Goal: Communication & Community: Answer question/provide support

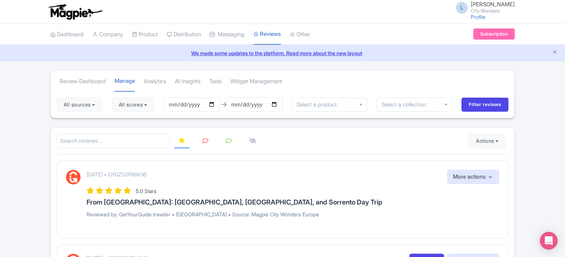
click at [201, 137] on link at bounding box center [205, 141] width 14 height 14
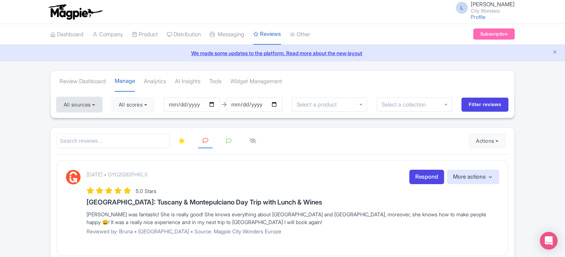
click at [93, 102] on button "All sources" at bounding box center [79, 104] width 45 height 15
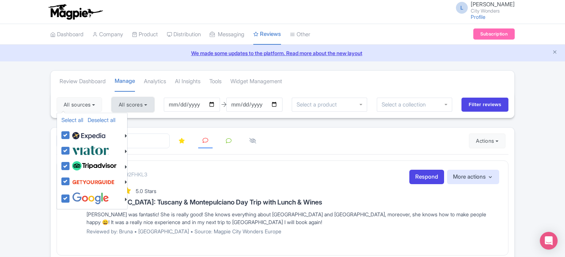
click at [130, 98] on button "All scores" at bounding box center [133, 104] width 42 height 15
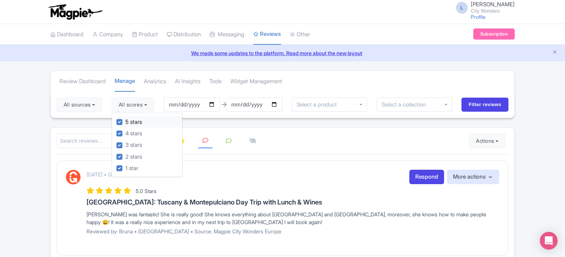
click at [125, 123] on label "5 stars" at bounding box center [133, 122] width 17 height 8
click at [125, 122] on input "5 stars" at bounding box center [127, 119] width 5 height 5
checkbox input "false"
click at [119, 129] on div "4 stars" at bounding box center [149, 132] width 66 height 11
click at [97, 104] on button "All sources" at bounding box center [79, 104] width 45 height 15
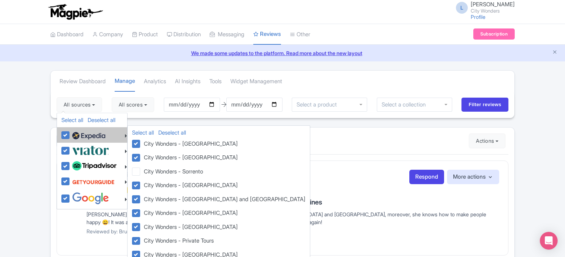
click at [70, 137] on label at bounding box center [87, 135] width 35 height 13
click at [70, 133] on input "checkbox" at bounding box center [72, 131] width 5 height 5
checkbox input "false"
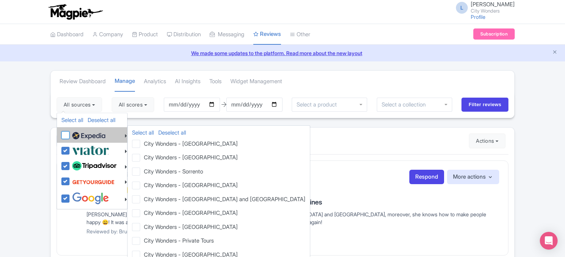
checkbox input "false"
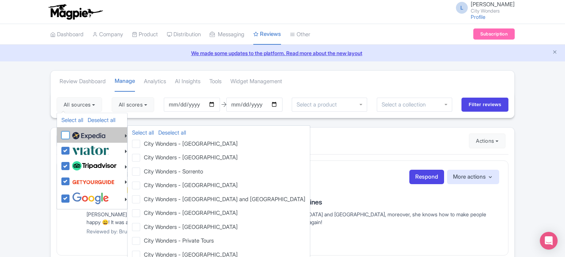
checkbox input "false"
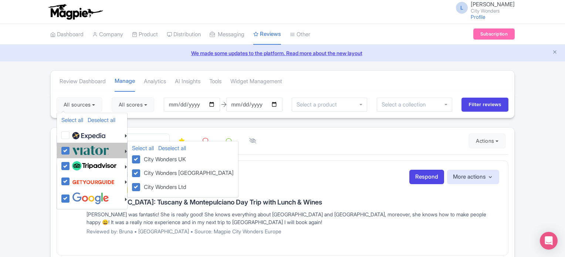
click at [70, 147] on label at bounding box center [89, 150] width 39 height 12
click at [70, 147] on input "checkbox" at bounding box center [72, 146] width 5 height 5
checkbox input "false"
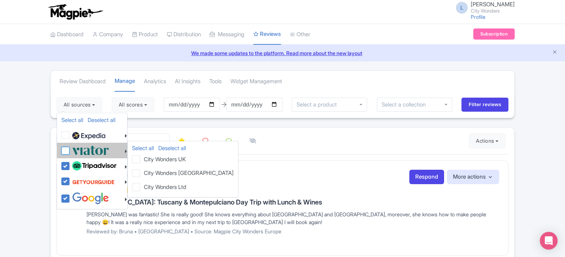
checkbox input "false"
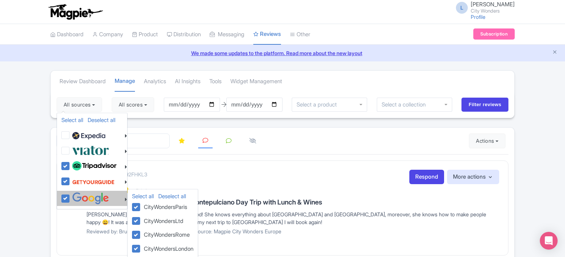
click at [70, 198] on label at bounding box center [89, 198] width 39 height 12
click at [70, 197] on input "checkbox" at bounding box center [72, 194] width 5 height 5
checkbox input "false"
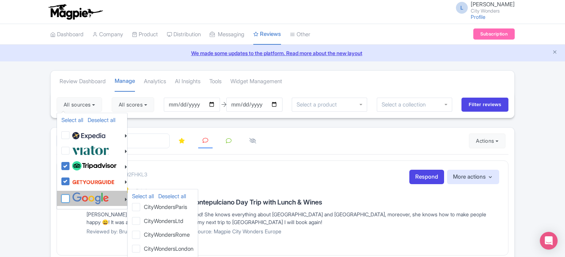
checkbox input "false"
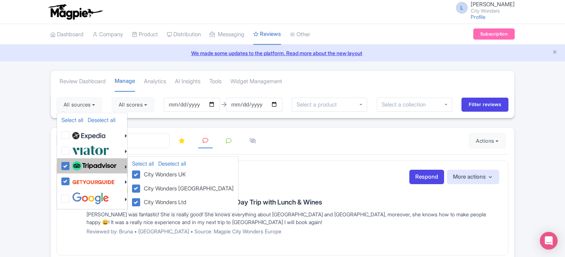
click at [70, 164] on label at bounding box center [93, 166] width 46 height 13
click at [70, 164] on input "checkbox" at bounding box center [72, 162] width 5 height 5
checkbox input "false"
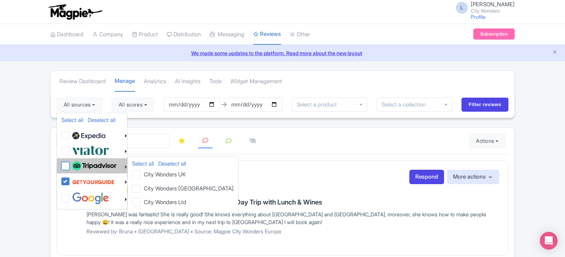
checkbox input "false"
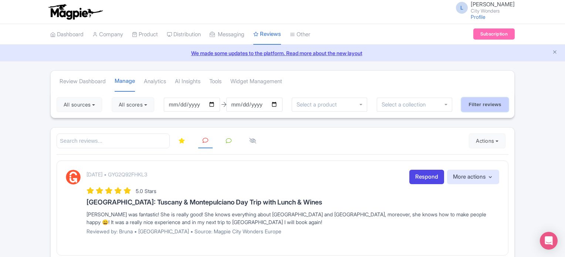
click at [485, 102] on input "Filter reviews" at bounding box center [484, 105] width 47 height 14
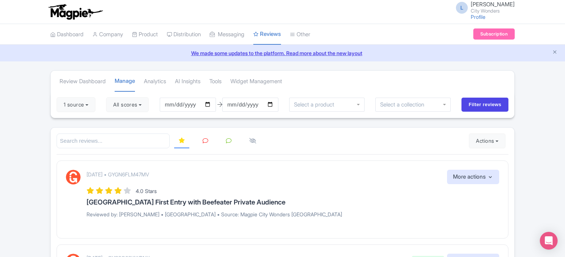
click at [207, 138] on icon at bounding box center [205, 141] width 6 height 6
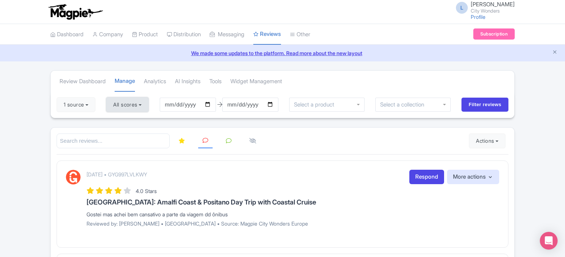
click at [127, 104] on button "All scores" at bounding box center [127, 104] width 42 height 15
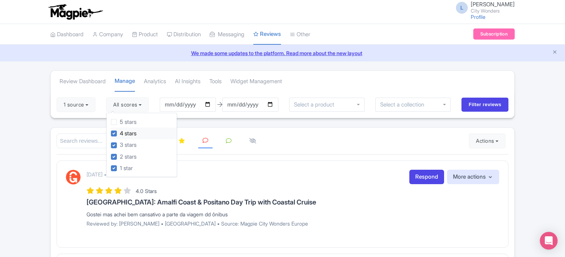
click at [120, 130] on label "4 stars" at bounding box center [128, 133] width 17 height 8
click at [120, 130] on input "4 stars" at bounding box center [122, 131] width 5 height 5
checkbox input "false"
click at [483, 106] on input "Filter reviews" at bounding box center [484, 105] width 47 height 14
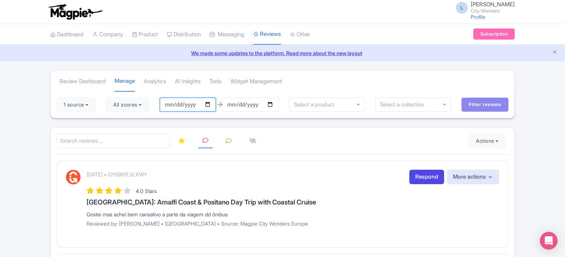
click at [212, 102] on input "2025-06-25" at bounding box center [188, 105] width 56 height 14
type input "2025-09-25"
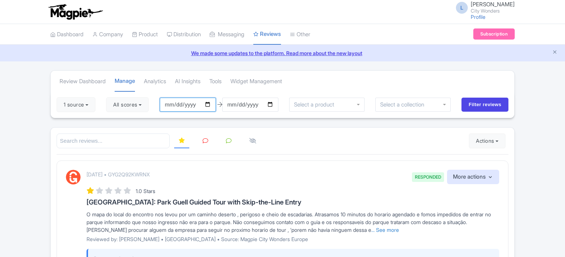
click at [209, 102] on input "[DATE]" at bounding box center [188, 105] width 56 height 14
type input "2025-09-01"
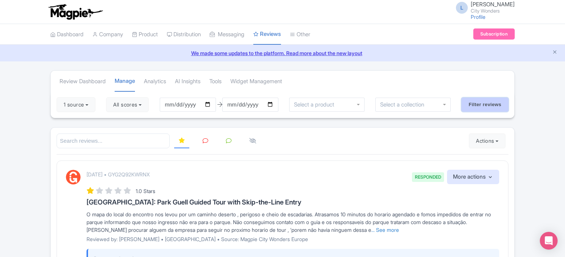
click at [482, 107] on input "Filter reviews" at bounding box center [484, 105] width 47 height 14
click at [202, 140] on icon at bounding box center [205, 141] width 6 height 6
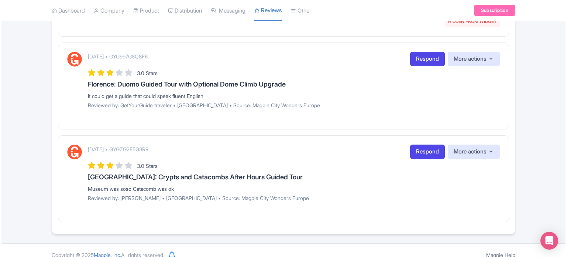
scroll to position [521, 0]
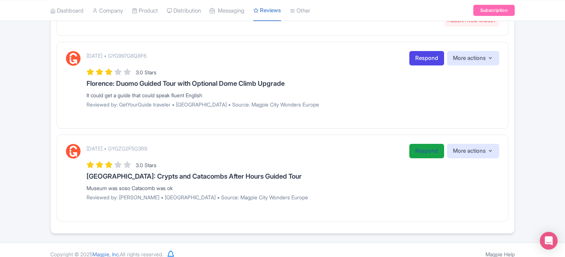
click at [420, 148] on link "Respond" at bounding box center [426, 151] width 35 height 14
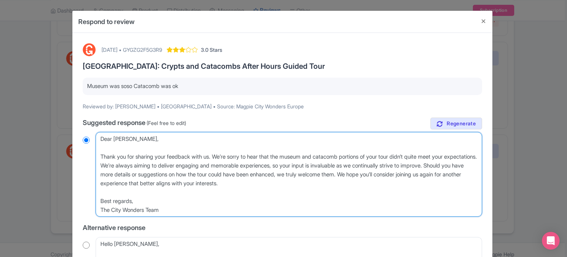
click at [100, 158] on textarea "Dear Eric, Thank you for sharing your feedback with us. We’re sorry to hear tha…" at bounding box center [289, 174] width 387 height 85
type textarea "Dear Eric, Thank you for sharing your feedback with us. We’re sorry to hear tha…"
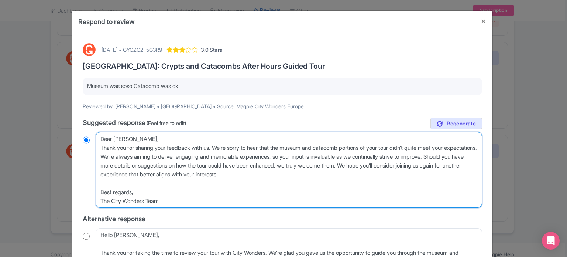
radio input "true"
type textarea "Dear Eric,Thank you for sharing your feedback with us. We’re sorry to hear that…"
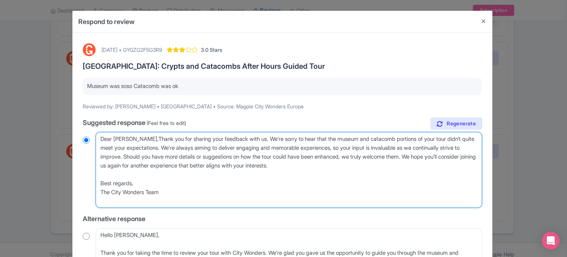
radio input "true"
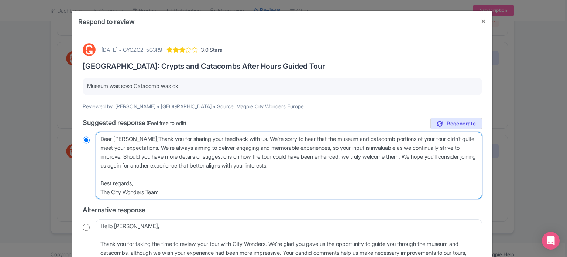
type textarea "Dear Eric, Thank you for sharing your feedback with us. We’re sorry to hear tha…"
radio input "true"
drag, startPoint x: 146, startPoint y: 154, endPoint x: 273, endPoint y: 196, distance: 133.0
click at [273, 196] on textarea "Dear Eric, Thank you for sharing your feedback with us. We’re sorry to hear tha…" at bounding box center [289, 165] width 387 height 67
type textarea "Dear Eric, Thank you for sharing your feedback with us. We’re sorry to hear tha…"
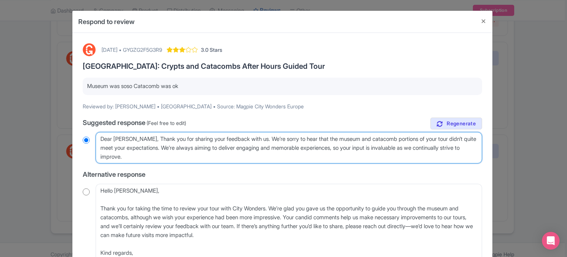
radio input "true"
type textarea "Dear Eric, Thank you for sharing your feedback with us. We’re sorry to hear tha…"
radio input "true"
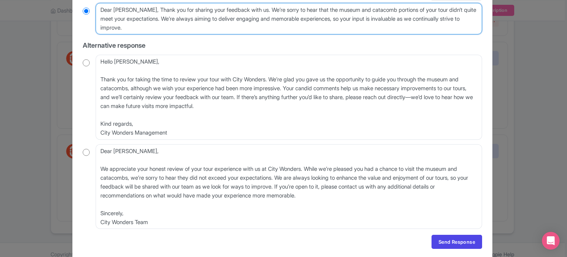
scroll to position [140, 0]
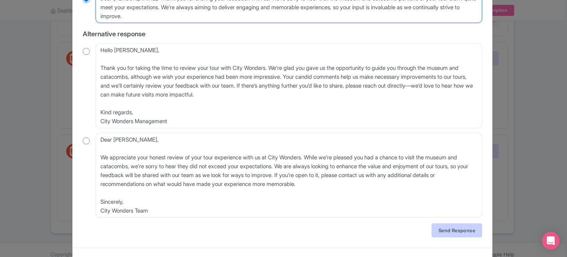
type textarea "Dear Eric, Thank you for sharing your feedback with us. We’re sorry to hear tha…"
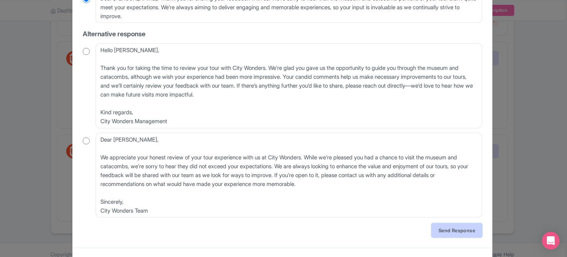
click at [436, 232] on link "Send Response" at bounding box center [457, 230] width 51 height 14
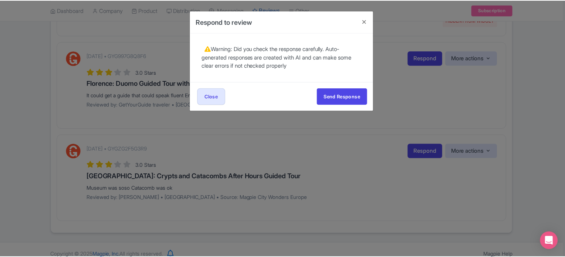
scroll to position [0, 0]
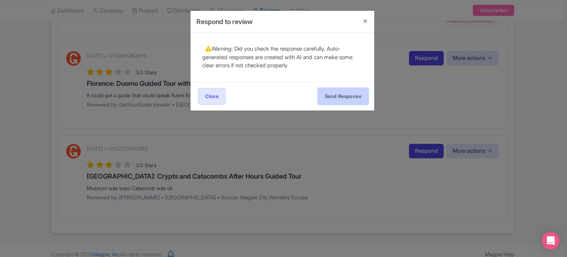
click at [350, 93] on button "Send Response" at bounding box center [343, 96] width 51 height 17
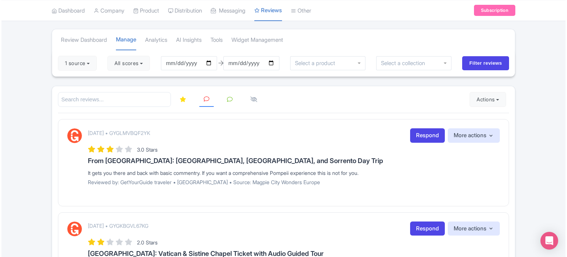
scroll to position [435, 0]
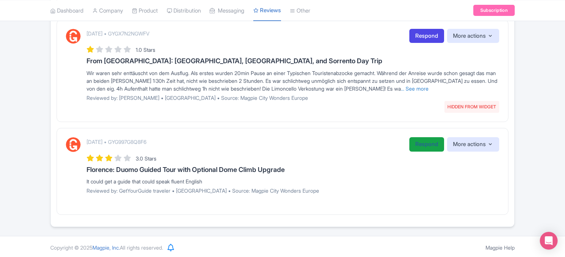
click at [424, 140] on link "Respond" at bounding box center [426, 144] width 35 height 14
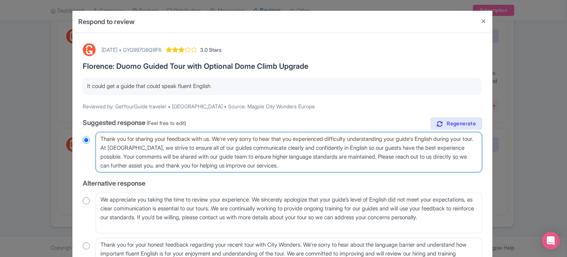
click at [100, 137] on textarea "Thank you for sharing your feedback with us. We’re very sorry to hear that you …" at bounding box center [289, 152] width 387 height 41
type textarea "DThank you for sharing your feedback with us. We’re very sorry to hear that you…"
radio input "true"
type textarea "DeThank you for sharing your feedback with us. We’re very sorry to hear that yo…"
radio input "true"
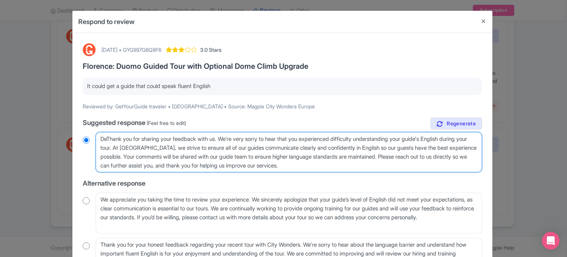
type textarea "DeaThank you for sharing your feedback with us. We’re very sorry to hear that y…"
radio input "true"
type textarea "DearThank you for sharing your feedback with us. We’re very sorry to hear that …"
radio input "true"
type textarea "Dear Thank you for sharing your feedback with us. We’re very sorry to hear that…"
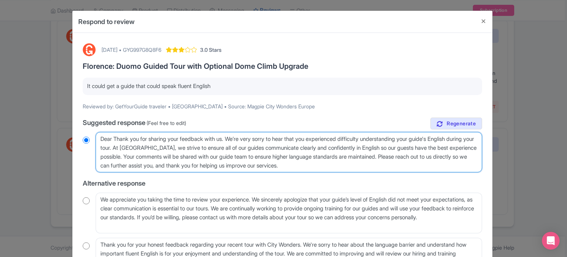
radio input "true"
type textarea "Dear gThank you for sharing your feedback with us. We’re very sorry to hear tha…"
radio input "true"
type textarea "Dear gueThank you for sharing your feedback with us. We’re very sorry to hear t…"
radio input "true"
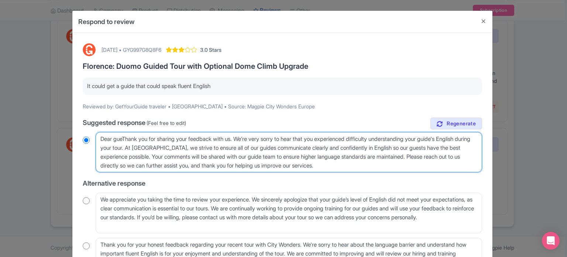
type textarea "Dear guetThank you for sharing your feedback with us. We’re very sorry to hear …"
radio input "true"
type textarea "Dear guetsThank you for sharing your feedback with us. We’re very sorry to hear…"
radio input "true"
type textarea "Dear guets,Thank you for sharing your feedback with us. We’re very sorry to hea…"
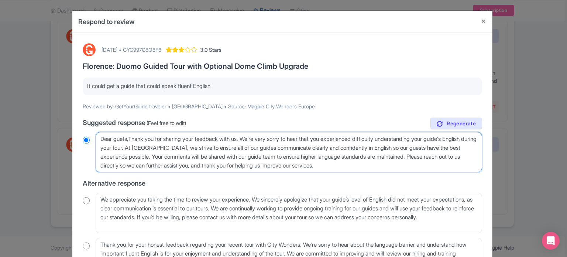
radio input "true"
type textarea "Dear guets, Thank you for sharing your feedback with us. We’re very sorry to he…"
radio input "true"
type textarea "Dear guets, hank you for sharing your feedback with us. We’re very sorry to hea…"
radio input "true"
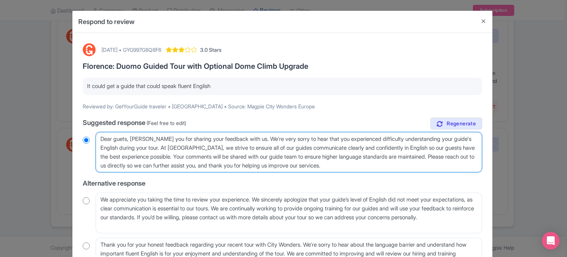
type textarea "Dear guets, thank you for sharing your feedback with us. We’re very sorry to he…"
radio input "true"
type textarea "Dear guets, hank you for sharing your feedback with us. We’re very sorry to hea…"
radio input "true"
type textarea "Dear guets,hank you for sharing your feedback with us. We’re very sorry to hear…"
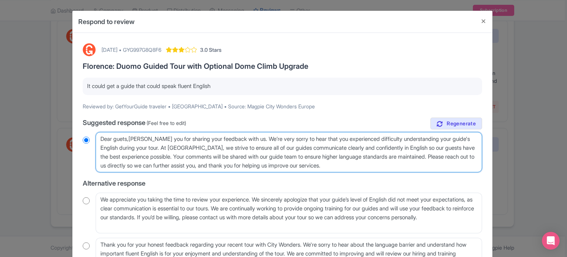
radio input "true"
type textarea "Dear guetshank you for sharing your feedback with us. We’re very sorry to hear …"
radio input "true"
type textarea "Dear guethank you for sharing your feedback with us. We’re very sorry to hear t…"
radio input "true"
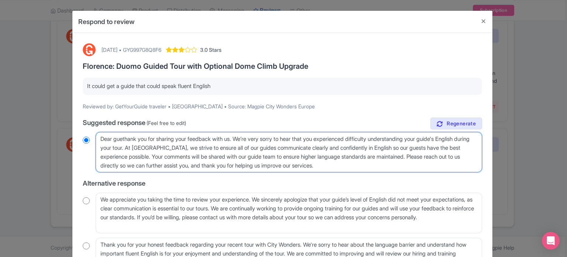
type textarea "Dear guehank you for sharing your feedback with us. We’re very sorry to hear th…"
radio input "true"
type textarea "Dear gueshank you for sharing your feedback with us. We’re very sorry to hear t…"
radio input "true"
type textarea "Dear guesthank you for sharing your feedback with us. We’re very sorry to hear …"
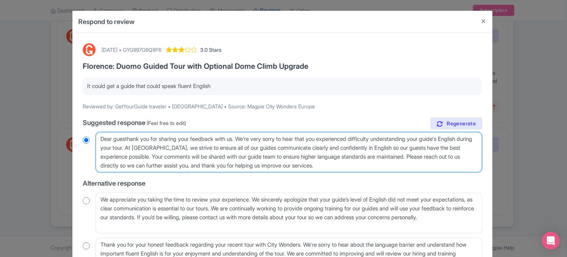
radio input "true"
type textarea "Dear guest, hank you for sharing your feedback with us. We’re very sorry to hea…"
radio input "true"
type textarea "Dear guest, thank you for sharing your feedback with us. We’re very sorry to he…"
radio input "true"
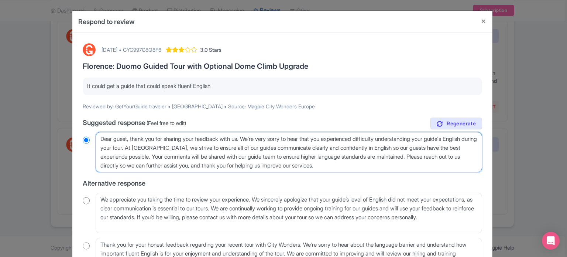
click at [191, 154] on textarea "Thank you for sharing your feedback with us. We’re very sorry to hear that you …" at bounding box center [289, 152] width 387 height 41
click at [192, 169] on textarea "Thank you for sharing your feedback with us. We’re very sorry to hear that you …" at bounding box center [289, 152] width 387 height 41
click at [392, 165] on textarea "Thank you for sharing your feedback with us. We’re very sorry to hear that you …" at bounding box center [289, 152] width 387 height 41
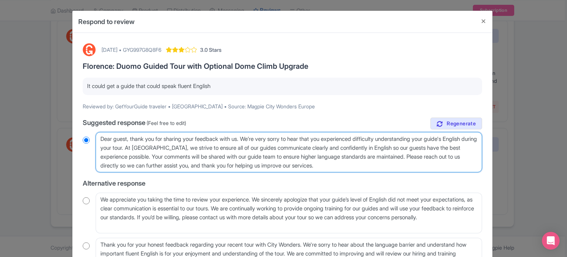
drag, startPoint x: 392, startPoint y: 165, endPoint x: 40, endPoint y: 189, distance: 352.9
click at [40, 189] on div "Respond to review September 19, 2025 • GYG997G8Q8F6 3.0 Stars Florence: Duomo G…" at bounding box center [283, 128] width 567 height 257
type textarea "Dear guest, thank you for sharing your feedback with us. We’re very sorry to he…"
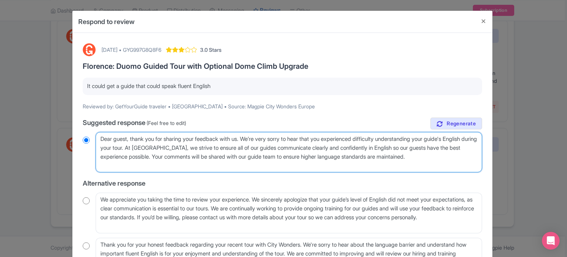
radio input "true"
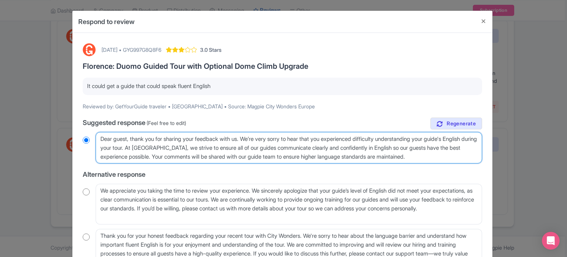
scroll to position [65, 0]
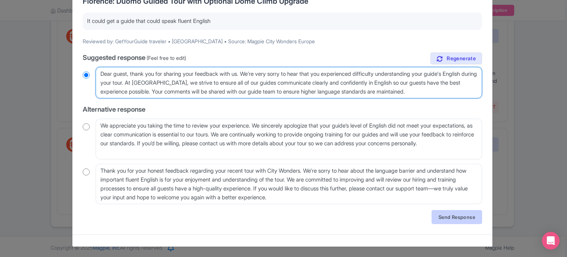
type textarea "Dear guest, thank you for sharing your feedback with us. We’re very sorry to he…"
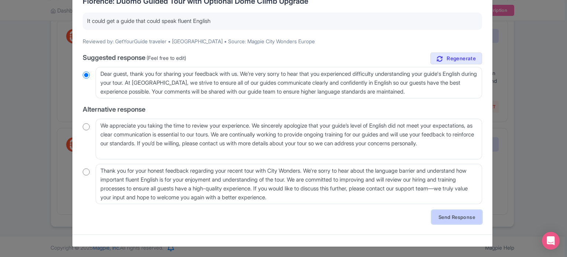
click at [433, 218] on link "Send Response" at bounding box center [457, 217] width 51 height 14
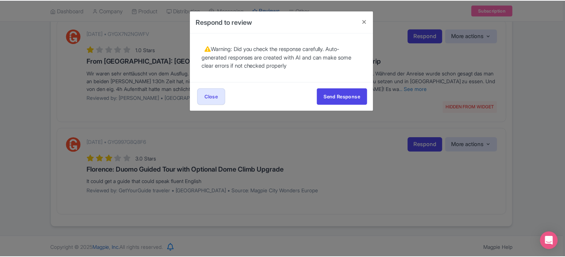
scroll to position [0, 0]
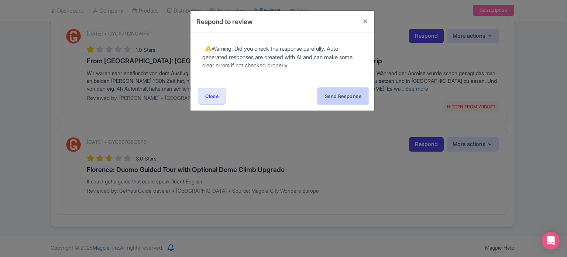
click at [353, 97] on button "Send Response" at bounding box center [343, 96] width 51 height 17
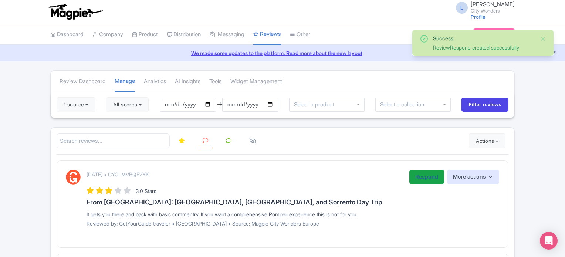
click at [417, 179] on link "Respond" at bounding box center [426, 177] width 35 height 14
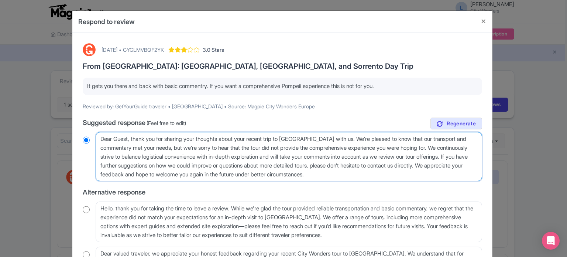
drag, startPoint x: 335, startPoint y: 137, endPoint x: 447, endPoint y: 149, distance: 112.5
click at [447, 149] on textarea "Dear Guest, thank you for sharing your thoughts about your recent trip to [GEOG…" at bounding box center [289, 157] width 387 height 50
type textarea "Dear Guest, thank you for sharing your thoughts about your recent trip to [GEOG…"
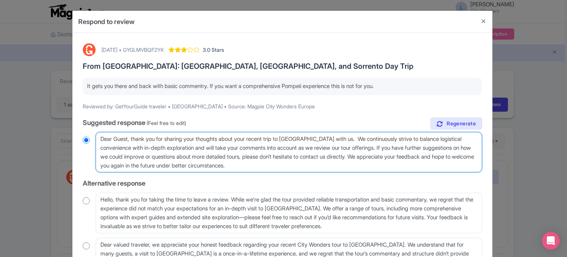
radio input "true"
type textarea "Dear Guest, thank you for sharing your thoughts about your recent trip to [GEOG…"
radio input "true"
type textarea "Dear Guest, thank you for sharing your thoughts about your recent trip to [GEOG…"
radio input "true"
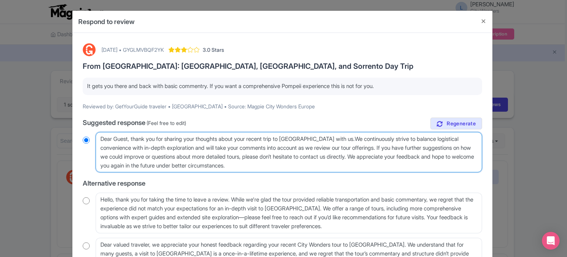
type textarea "Dear Guest, thank you for sharing your thoughts about your recent trip to [GEOG…"
radio input "true"
drag, startPoint x: 395, startPoint y: 146, endPoint x: 383, endPoint y: 159, distance: 18.0
click at [383, 159] on textarea "Dear Guest, thank you for sharing your thoughts about your recent trip to [GEOG…" at bounding box center [289, 152] width 387 height 41
type textarea "Dear Guest, thank you for sharing your thoughts about your recent trip to [GEOG…"
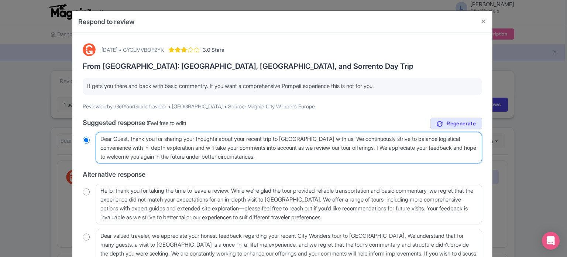
radio input "true"
type textarea "Dear Guest, thank you for sharing your thoughts about your recent trip to [GEOG…"
radio input "true"
type textarea "Dear Guest, thank you for sharing your thoughts about your recent trip to [GEOG…"
radio input "true"
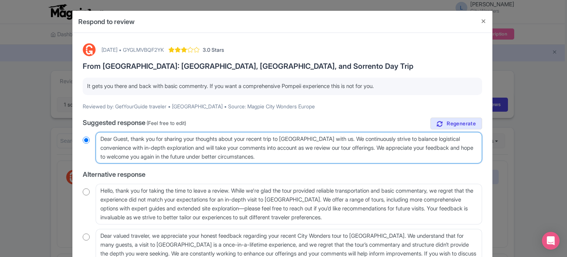
type textarea "Dear Guest, thank you for sharing your thoughts about your recent trip to [GEOG…"
radio input "true"
type textarea "Dear Guest, thank you for sharing your thoughts about your recent trip to [GEOG…"
radio input "true"
type textarea "Dear Guest, thank you for sharing your thoughts about your recent trip to [GEOG…"
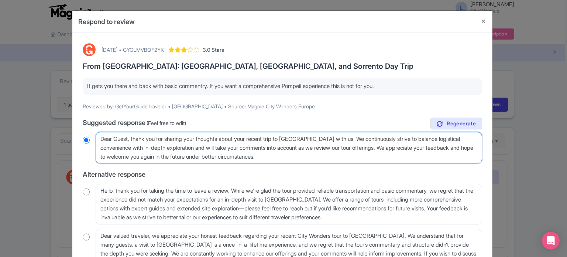
scroll to position [65, 0]
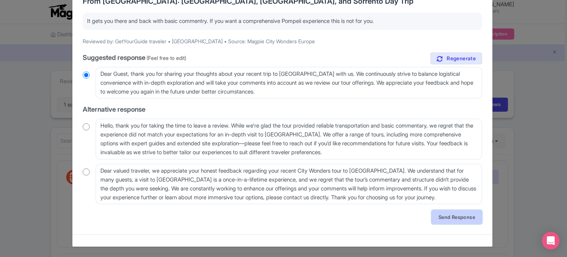
click at [436, 216] on link "Send Response" at bounding box center [457, 217] width 51 height 14
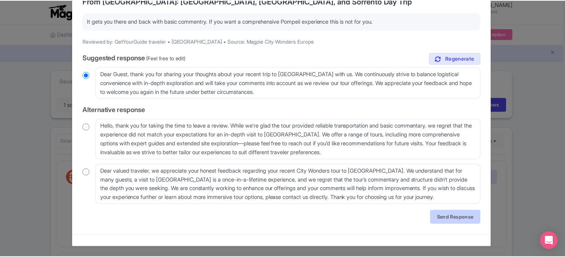
scroll to position [0, 0]
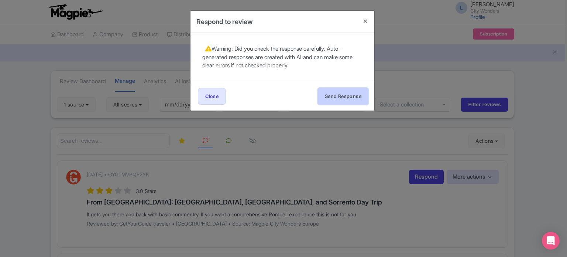
click at [341, 95] on button "Send Response" at bounding box center [343, 96] width 51 height 17
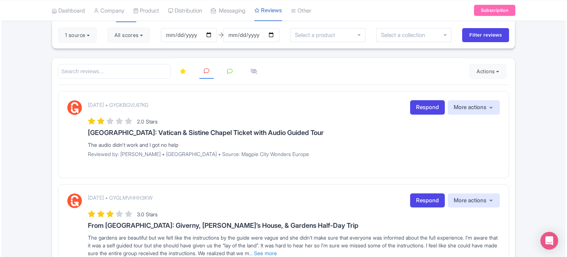
scroll to position [74, 0]
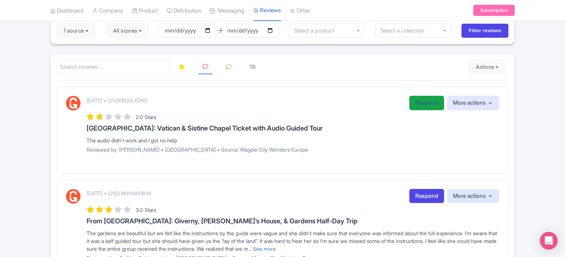
click at [420, 100] on link "Respond" at bounding box center [426, 103] width 35 height 14
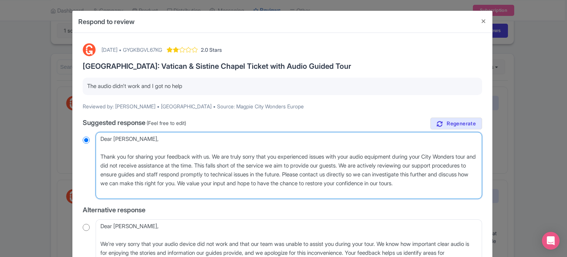
click at [100, 155] on textarea "Dear Marta, Thank you for sharing your feedback with us. We are truly sorry tha…" at bounding box center [289, 165] width 387 height 67
type textarea "Dear Marta, Thank you for sharing your feedback with us. We are truly sorry tha…"
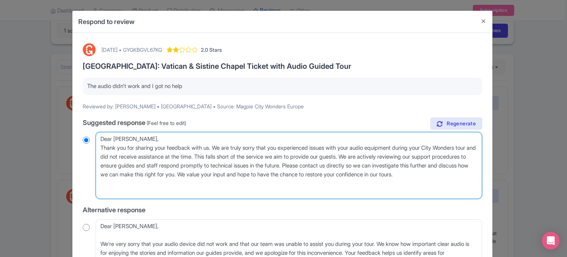
radio input "true"
type textarea "Dear Marta,Thank you for sharing your feedback with us. We are truly sorry that…"
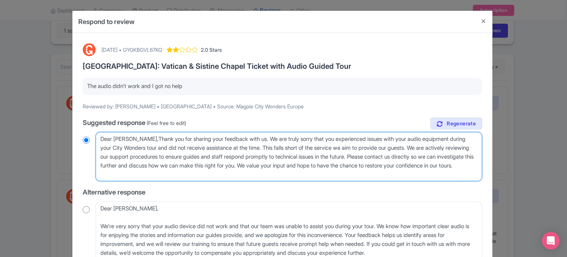
radio input "true"
type textarea "Dear Marta,hank you for sharing your feedback with us. We are truly sorry that …"
radio input "true"
type textarea "Dear Marta, hank you for sharing your feedback with us. We are truly sorry that…"
radio input "true"
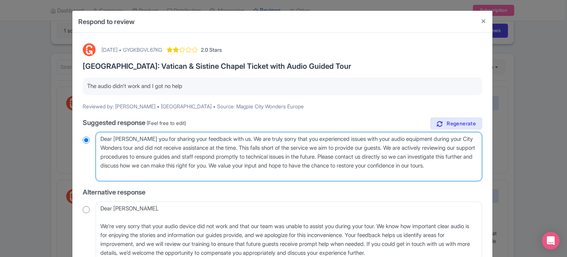
type textarea "Dear Marta, thank you for sharing your feedback with us. We are truly sorry tha…"
radio input "true"
drag, startPoint x: 297, startPoint y: 164, endPoint x: 304, endPoint y: 180, distance: 17.0
click at [304, 180] on textarea "Dear Marta, Thank you for sharing your feedback with us. We are truly sorry tha…" at bounding box center [289, 157] width 387 height 50
type textarea "Dear Marta, thank you for sharing your feedback with us. We are truly sorry tha…"
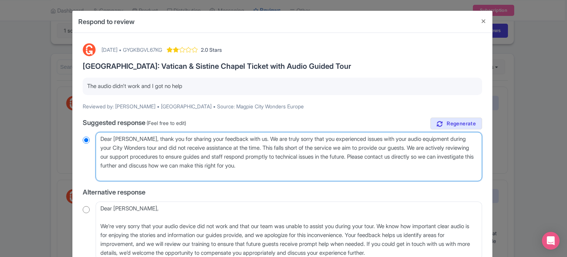
radio input "true"
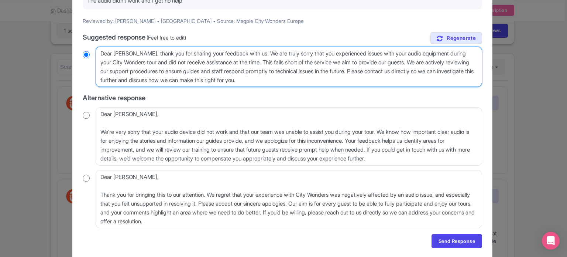
scroll to position [109, 0]
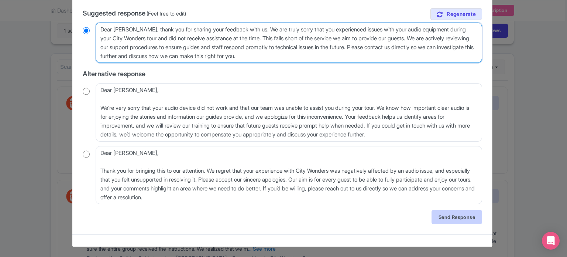
type textarea "Dear Marta, thank you for sharing your feedback with us. We are truly sorry tha…"
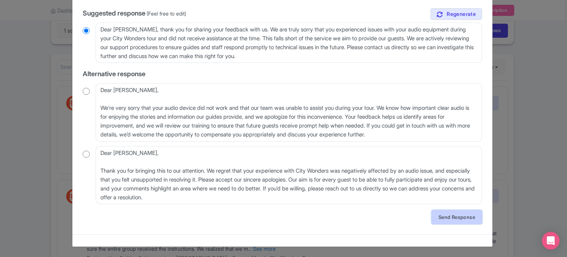
click at [444, 216] on link "Send Response" at bounding box center [457, 217] width 51 height 14
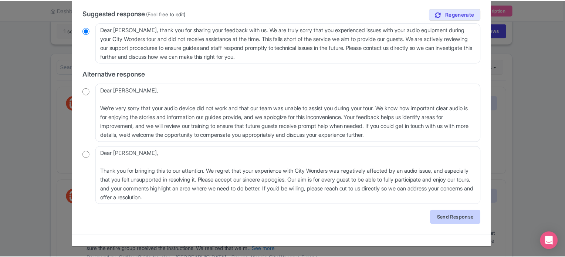
scroll to position [0, 0]
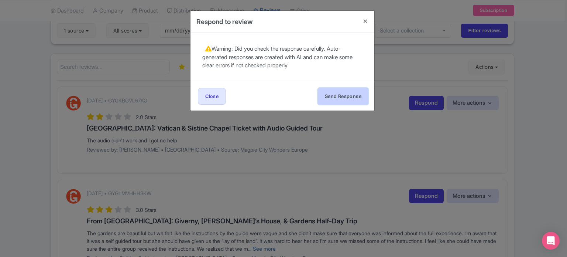
click at [341, 95] on button "Send Response" at bounding box center [343, 96] width 51 height 17
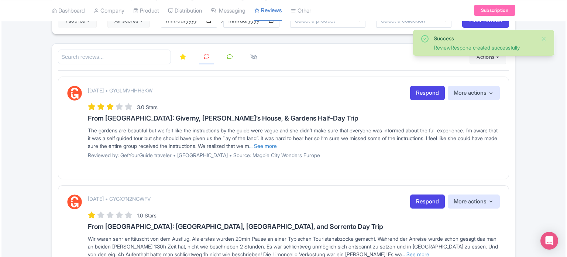
scroll to position [46, 0]
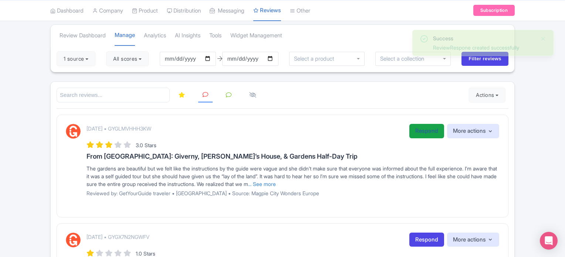
click at [416, 129] on link "Respond" at bounding box center [426, 131] width 35 height 14
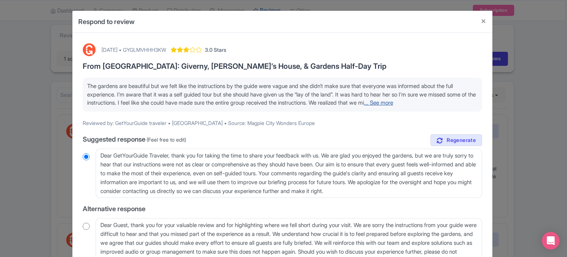
click at [393, 103] on link "... See more" at bounding box center [378, 102] width 29 height 7
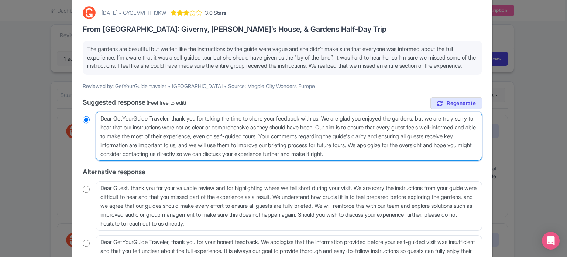
drag, startPoint x: 171, startPoint y: 126, endPoint x: 118, endPoint y: 127, distance: 52.8
click at [118, 127] on textarea "Dear GetYourGuide Traveler, thank you for taking the time to share your feedbac…" at bounding box center [289, 137] width 387 height 50
type textarea "Dear Gr, thank you for taking the time to share your feedback with us. We are g…"
radio input "true"
type textarea "Dear Gur, thank you for taking the time to share your feedback with us. We are …"
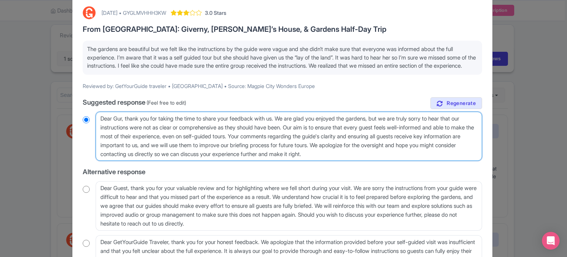
radio input "true"
type textarea "Dear [PERSON_NAME], thank you for taking the time to share your feedback with u…"
radio input "true"
type textarea "Dear Guesr, thank you for taking the time to share your feedback with us. We ar…"
radio input "true"
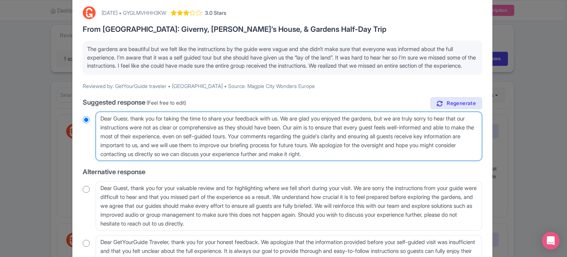
type textarea "Dear Guestr, thank you for taking the time to share your feedback with us. We a…"
radio input "true"
type textarea "Dear Guest, thank you for taking the time to share your feedback with us. We ar…"
radio input "true"
drag, startPoint x: 394, startPoint y: 154, endPoint x: 297, endPoint y: 147, distance: 96.6
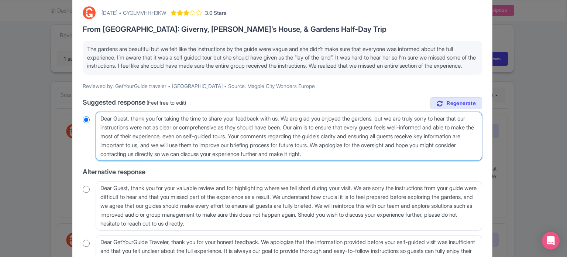
click at [297, 147] on textarea "Dear GetYourGuide Traveler, thank you for taking the time to share your feedbac…" at bounding box center [289, 137] width 387 height 50
drag, startPoint x: 398, startPoint y: 152, endPoint x: 404, endPoint y: 161, distance: 10.9
click at [404, 161] on textarea "Dear GetYourGuide Traveler, thank you for taking the time to share your feedbac…" at bounding box center [289, 137] width 387 height 50
type textarea "Dear Guest, thank you for taking the time to share your feedback with us. We ar…"
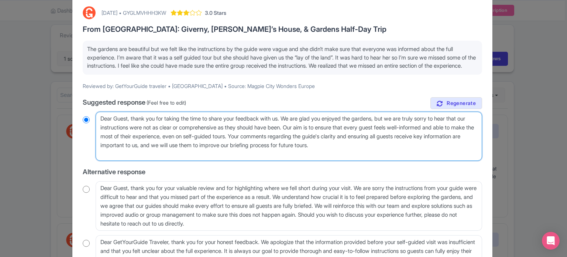
radio input "true"
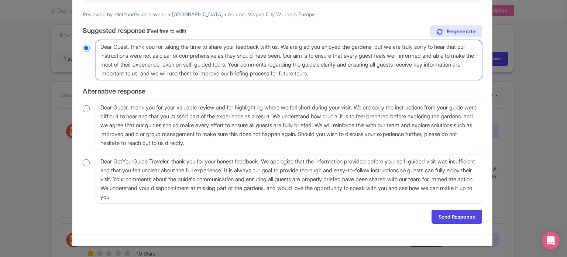
scroll to position [116, 0]
type textarea "Dear Guest, thank you for taking the time to share your feedback with us. We ar…"
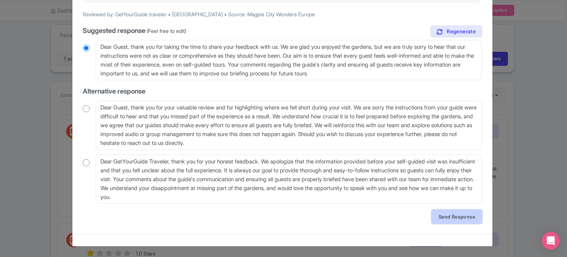
click at [454, 215] on link "Send Response" at bounding box center [457, 216] width 51 height 14
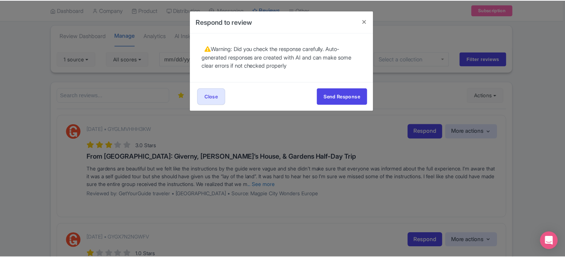
scroll to position [0, 0]
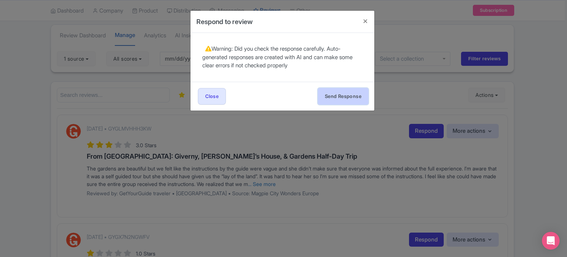
click at [359, 92] on button "Send Response" at bounding box center [343, 96] width 51 height 17
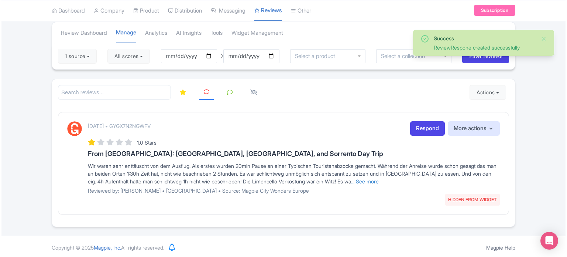
scroll to position [49, 0]
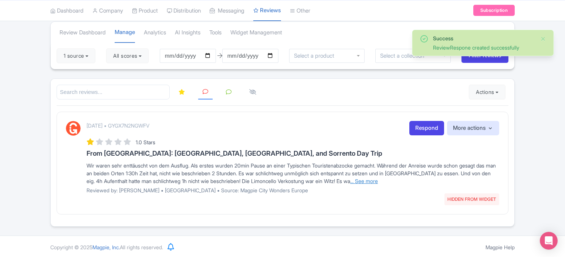
click at [378, 178] on link "... See more" at bounding box center [364, 181] width 28 height 6
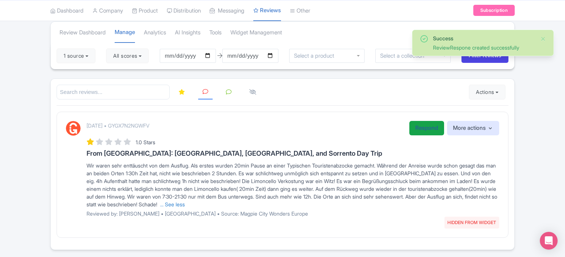
click at [419, 125] on link "Respond" at bounding box center [426, 128] width 35 height 14
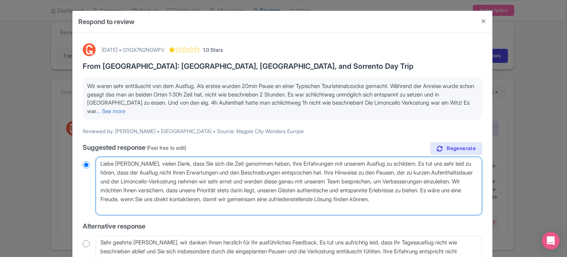
drag, startPoint x: 125, startPoint y: 208, endPoint x: 86, endPoint y: 164, distance: 59.4
click at [86, 164] on div "Liebe Melanie, vielen Dank, dass Sie sich die Zeit genommen haben, Ihre Erfahru…" at bounding box center [283, 186] width 400 height 58
radio input "true"
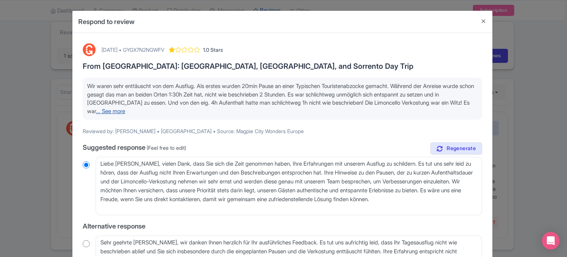
click at [125, 111] on link "... See more" at bounding box center [110, 111] width 29 height 7
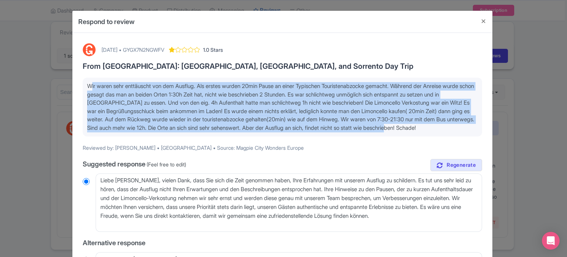
drag, startPoint x: 147, startPoint y: 134, endPoint x: 77, endPoint y: 84, distance: 86.0
click at [78, 84] on div "September 19, 2025 • GYGX7N2NGWFV 1.0 Stars From Rome: Pompeii, Amalfi Coast, a…" at bounding box center [282, 209] width 409 height 341
copy span "Wir waren sehr enttäuscht von dem Ausflug. Als erstes wurden 20min Pause an ein…"
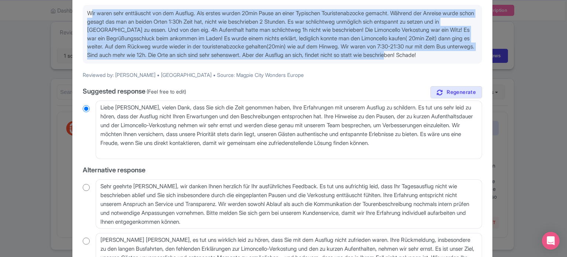
scroll to position [74, 0]
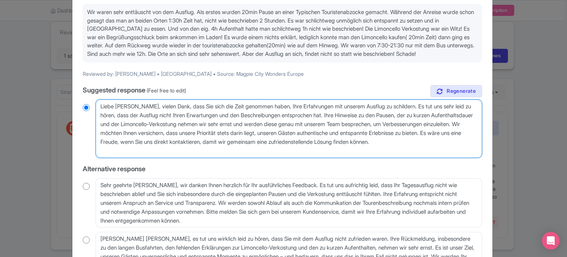
drag, startPoint x: 124, startPoint y: 159, endPoint x: 139, endPoint y: 115, distance: 46.7
click at [139, 115] on textarea "Liebe Melanie, vielen Dank, dass Sie sich die Zeit genommen haben, Ihre Erfahru…" at bounding box center [289, 128] width 387 height 58
type textarea "Liebe Melanie,"
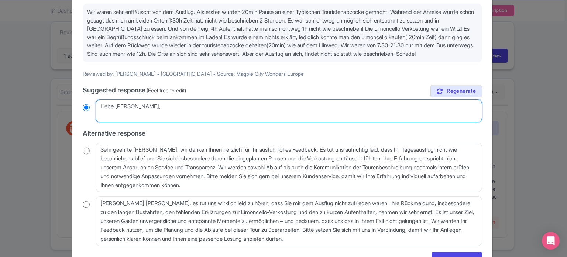
radio input "true"
paste textarea "Liebe/r Gast, es tut uns sehr leid, dass der Ausflug nicht Ihren Erwartungen en…"
type textarea "Liebe Melanie, Liebe/r Gast, es tut uns sehr leid, dass der Ausflug nicht Ihren…"
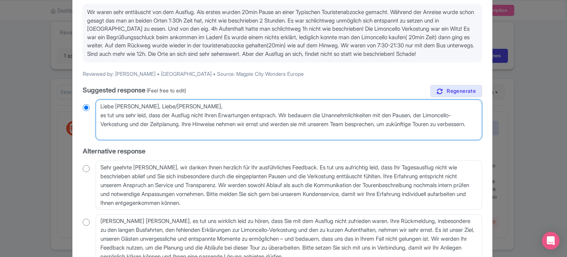
radio input "true"
click at [103, 121] on textarea "Liebe Melanie, vielen Dank, dass Sie sich die Zeit genommen haben, Ihre Erfahru…" at bounding box center [289, 119] width 387 height 41
type textarea "Liebe Melanie, Liebe/r Gast, s tut uns sehr leid, dass der Ausflug nicht Ihren …"
radio input "true"
type textarea "Liebe Melanie, Liebe/r Gast,s tut uns sehr leid, dass der Ausflug nicht Ihren E…"
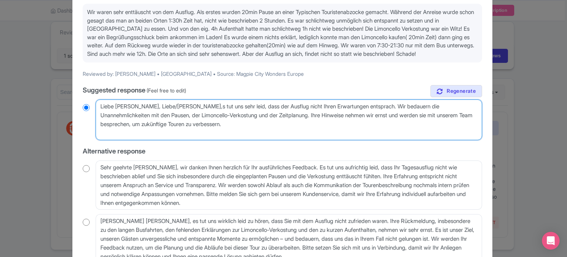
radio input "true"
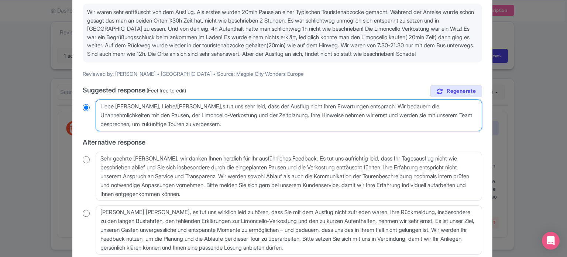
type textarea "Liebe Melanie, Liebe/r Gasts tut uns sehr leid, dass der Ausflug nicht Ihren Er…"
radio input "true"
type textarea "Liebe Melanie, Liebe/r Gass tut uns sehr leid, dass der Ausflug nicht Ihren Erw…"
radio input "true"
type textarea "Liebe Melanie, Liebe/r Gas tut uns sehr leid, dass der Ausflug nicht Ihren Erwa…"
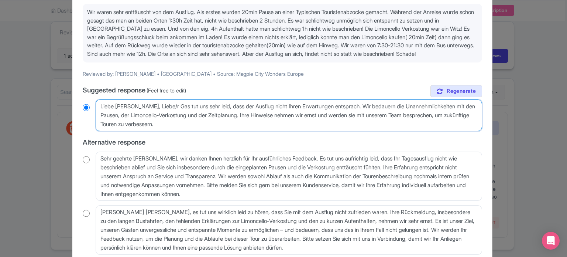
radio input "true"
type textarea "Liebe Melanie, Liebe/r Gs tut uns sehr leid, dass der Ausflug nicht Ihren Erwar…"
radio input "true"
type textarea "Liebe Melanie, Liebe/r s tut uns sehr leid, dass der Ausflug nicht Ihren Erwart…"
radio input "true"
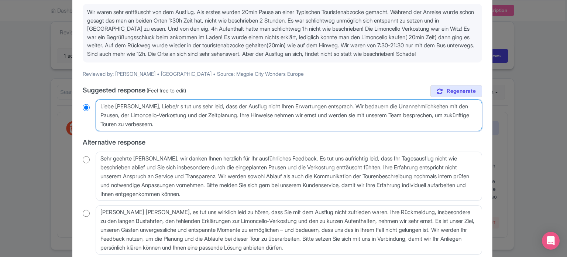
type textarea "Liebe Melanie, Liebe/rs tut uns sehr leid, dass der Ausflug nicht Ihren Erwartu…"
radio input "true"
type textarea "Liebe Melanie, Liebe/s tut uns sehr leid, dass der Ausflug nicht Ihren Erwartun…"
radio input "true"
type textarea "Liebe Melanie, Liebes tut uns sehr leid, dass der Ausflug nicht Ihren Erwartung…"
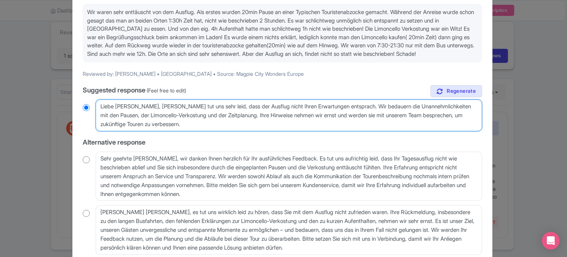
radio input "true"
type textarea "Liebe Melanie, Liebs tut uns sehr leid, dass der Ausflug nicht Ihren Erwartunge…"
radio input "true"
type textarea "Liebe Melanie, Lies tut uns sehr leid, dass der Ausflug nicht Ihren Erwartungen…"
radio input "true"
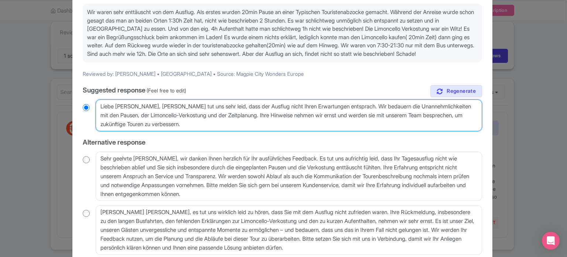
type textarea "Liebe Melanie, Lis tut uns sehr leid, dass der Ausflug nicht Ihren Erwartungen …"
radio input "true"
type textarea "Liebe Melanie, Ls tut uns sehr leid, dass der Ausflug nicht Ihren Erwartungen e…"
radio input "true"
type textarea "Liebe Melanie, s tut uns sehr leid, dass der Ausflug nicht Ihren Erwartungen en…"
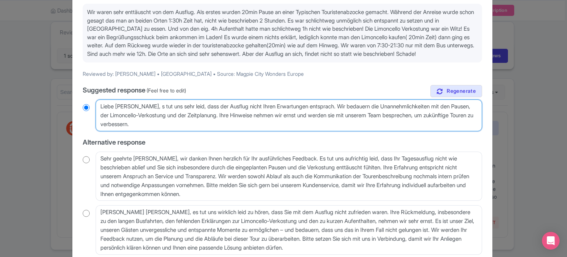
radio input "true"
type textarea "Liebe Melanie, es tut uns sehr leid, dass der Ausflug nicht Ihren Erwartungen e…"
radio input "true"
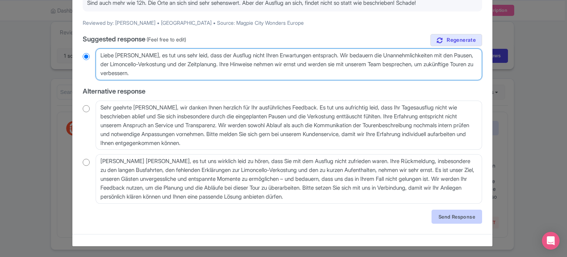
type textarea "Liebe Melanie, es tut uns sehr leid, dass der Ausflug nicht Ihren Erwartungen e…"
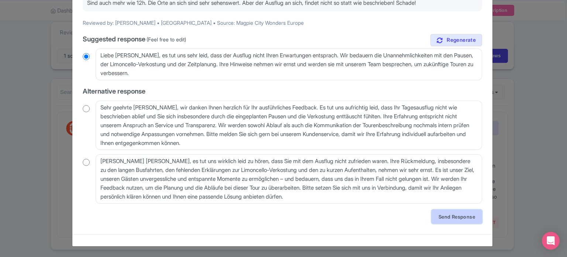
click at [443, 216] on link "Send Response" at bounding box center [457, 216] width 51 height 14
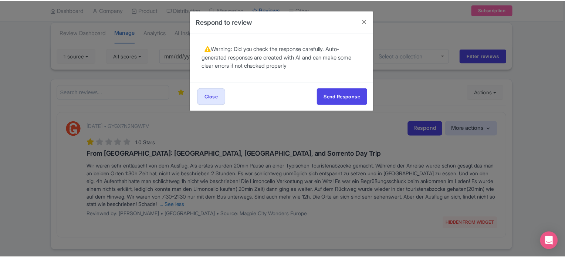
scroll to position [0, 0]
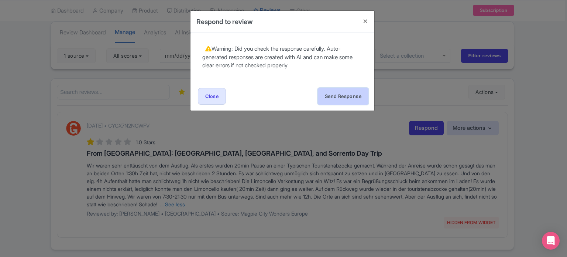
click at [340, 95] on button "Send Response" at bounding box center [343, 96] width 51 height 17
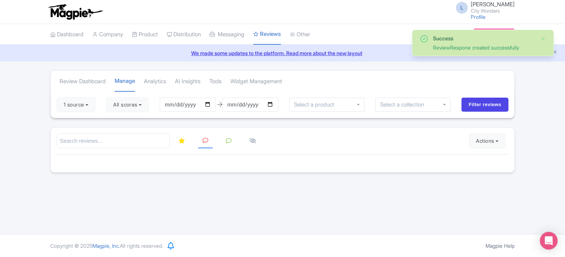
click at [30, 113] on div "Success ReviewRespone created successfully Review Dashboard [GEOGRAPHIC_DATA] A…" at bounding box center [282, 121] width 565 height 102
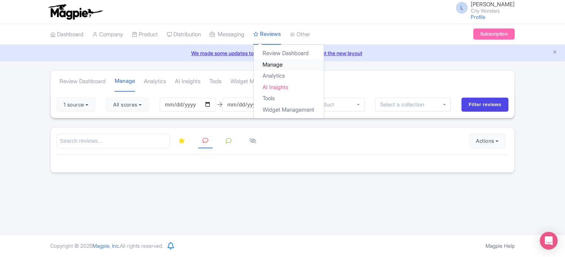
click at [278, 59] on link "Manage" at bounding box center [288, 64] width 70 height 11
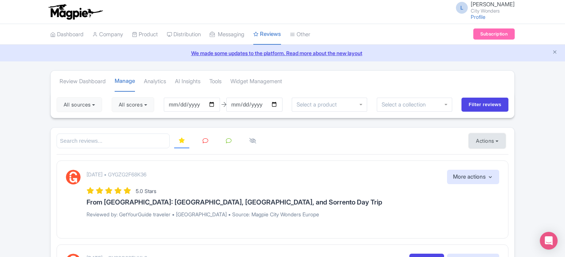
click at [499, 144] on button "Actions" at bounding box center [486, 140] width 37 height 15
click at [489, 156] on link "Import new reviews" at bounding box center [512, 159] width 87 height 14
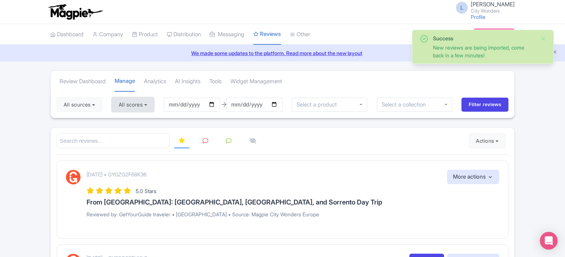
click at [125, 103] on button "All scores" at bounding box center [133, 104] width 42 height 15
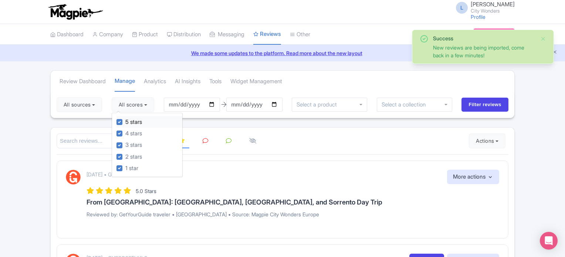
drag, startPoint x: 121, startPoint y: 120, endPoint x: 120, endPoint y: 127, distance: 6.7
click at [125, 121] on label "5 stars" at bounding box center [133, 122] width 17 height 8
click at [125, 121] on input "5 stars" at bounding box center [127, 119] width 5 height 5
checkbox input "false"
drag, startPoint x: 120, startPoint y: 133, endPoint x: 61, endPoint y: 131, distance: 58.8
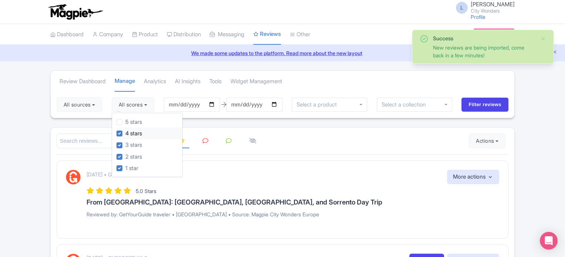
click at [125, 133] on label "4 stars" at bounding box center [133, 133] width 17 height 8
click at [125, 133] on input "4 stars" at bounding box center [127, 131] width 5 height 5
checkbox input "false"
click at [57, 133] on div at bounding box center [113, 140] width 113 height 15
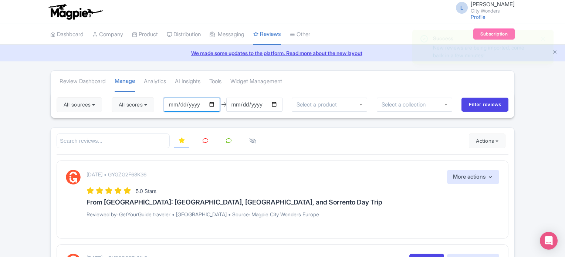
click at [216, 105] on input "[DATE]" at bounding box center [192, 105] width 56 height 14
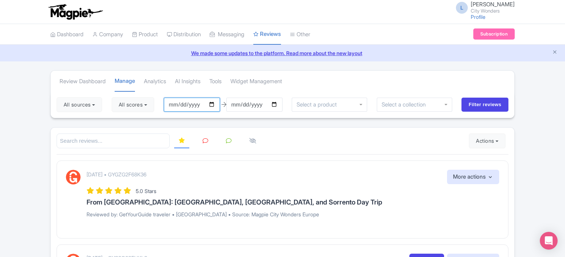
click at [213, 103] on input "2025-06-24" at bounding box center [192, 105] width 56 height 14
type input "2025-06-23"
click at [489, 107] on input "Filter reviews" at bounding box center [484, 105] width 47 height 14
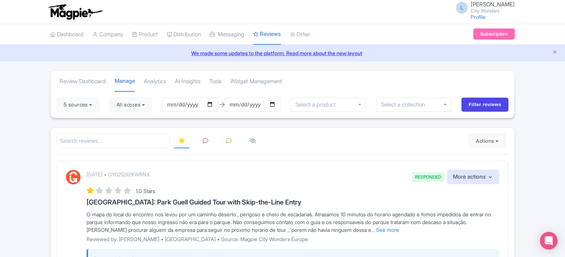
click at [204, 138] on icon at bounding box center [205, 141] width 6 height 6
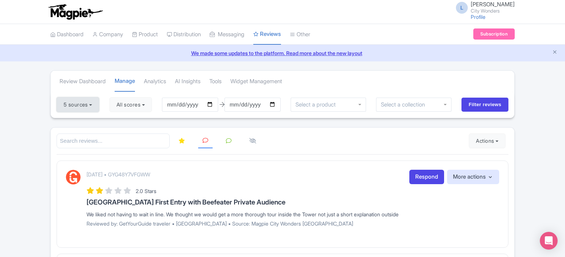
click at [82, 109] on button "5 sources" at bounding box center [78, 104] width 42 height 15
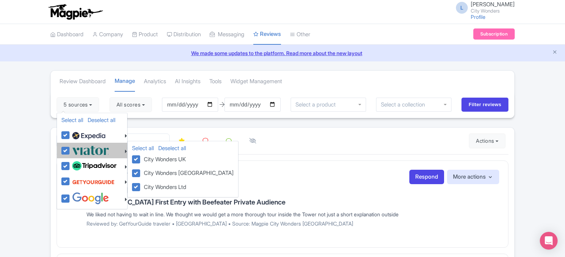
drag, startPoint x: 67, startPoint y: 133, endPoint x: 59, endPoint y: 147, distance: 15.7
click at [70, 133] on label at bounding box center [87, 135] width 35 height 13
click at [70, 133] on input "checkbox" at bounding box center [72, 131] width 5 height 5
checkbox input "false"
click at [70, 149] on label at bounding box center [89, 150] width 39 height 12
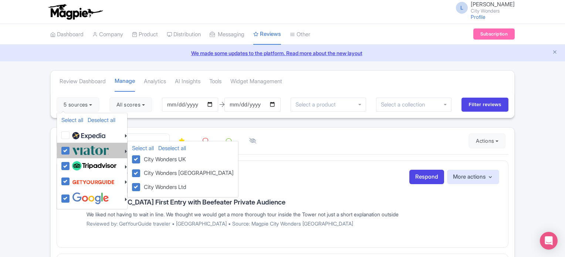
click at [70, 149] on input "checkbox" at bounding box center [72, 146] width 5 height 5
checkbox input "false"
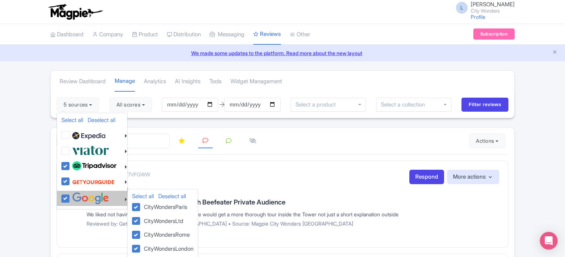
drag, startPoint x: 64, startPoint y: 162, endPoint x: 67, endPoint y: 192, distance: 30.1
click at [70, 164] on label at bounding box center [93, 166] width 46 height 13
click at [70, 164] on input "checkbox" at bounding box center [72, 162] width 5 height 5
checkbox input "false"
click at [70, 194] on label at bounding box center [89, 198] width 39 height 12
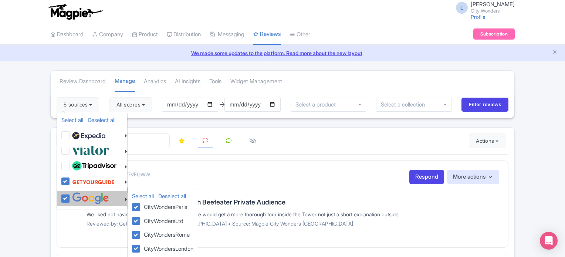
click at [70, 194] on input "checkbox" at bounding box center [72, 194] width 5 height 5
checkbox input "false"
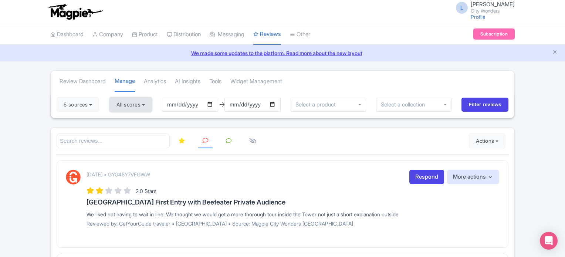
click at [139, 102] on button "All scores" at bounding box center [130, 104] width 42 height 15
click at [212, 103] on input "2025-06-23" at bounding box center [190, 105] width 56 height 14
type input "[DATE]"
click at [468, 105] on input "Filter reviews" at bounding box center [484, 105] width 47 height 14
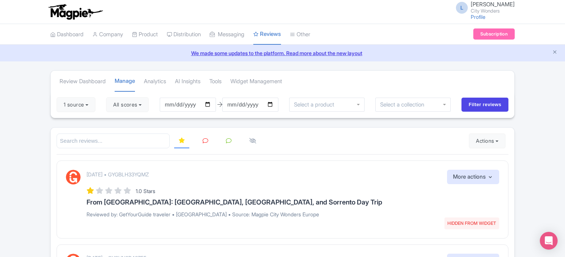
click at [203, 139] on icon at bounding box center [205, 141] width 6 height 6
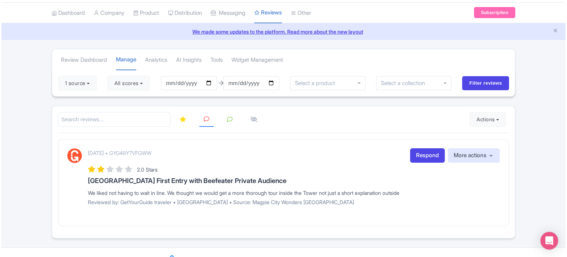
scroll to position [33, 0]
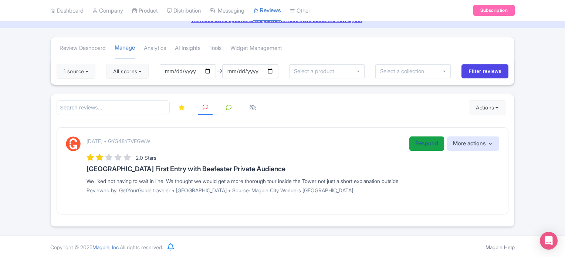
click at [423, 143] on link "Respond" at bounding box center [426, 143] width 35 height 14
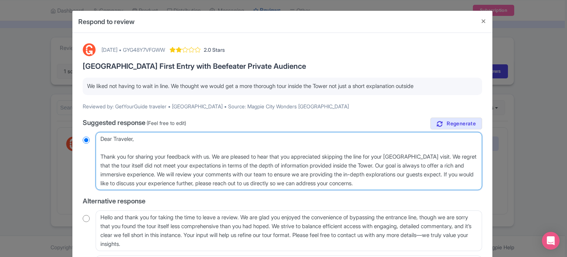
drag, startPoint x: 102, startPoint y: 156, endPoint x: 139, endPoint y: 140, distance: 39.9
click at [139, 140] on textarea "Dear Traveler, Thank you for sharing your feedback with us. We are pleased to h…" at bounding box center [289, 161] width 387 height 58
type textarea "Dear Traveler, hank you for sharing your feedback with us. We are pleased to he…"
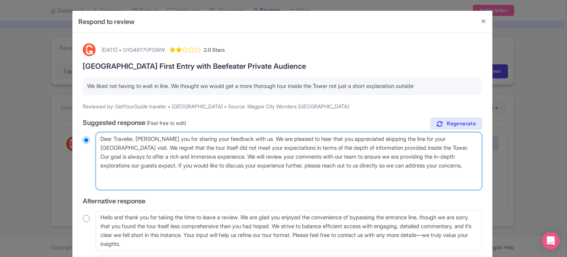
radio input "true"
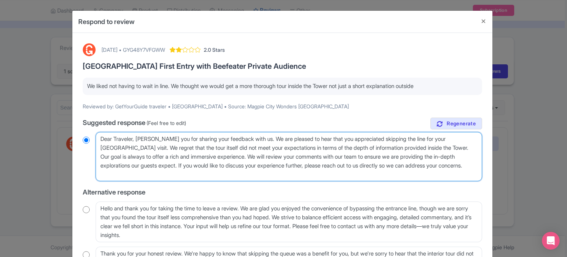
type textarea "Dear Traveler, thank you for sharing your feedback with us. We are pleased to h…"
click at [133, 137] on textarea "Dear Traveler, Thank you for sharing your feedback with us. We are pleased to h…" at bounding box center [289, 157] width 387 height 50
radio input "true"
type textarea "Dear Travele, thank you for sharing your feedback with us. We are pleased to he…"
radio input "true"
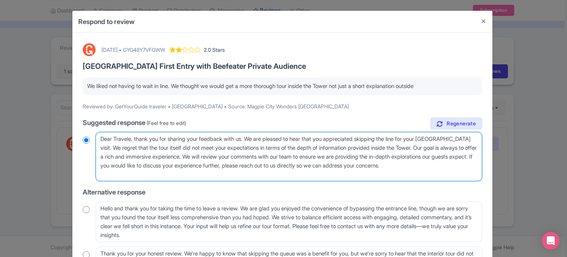
type textarea "Dear Travel, thank you for sharing your feedback with us. We are pleased to hea…"
radio input "true"
type textarea "Dear Trave, thank you for sharing your feedback with us. We are pleased to hear…"
radio input "true"
type textarea "Dear Trav, thank you for sharing your feedback with us. We are pleased to hear …"
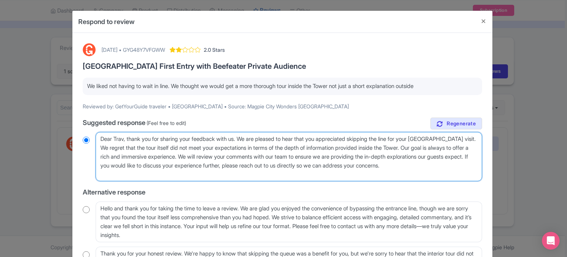
radio input "true"
type textarea "Dear Tra, thank you for sharing your feedback with us. We are pleased to hear t…"
radio input "true"
type textarea "Dear Tr, thank you for sharing your feedback with us. We are pleased to hear th…"
radio input "true"
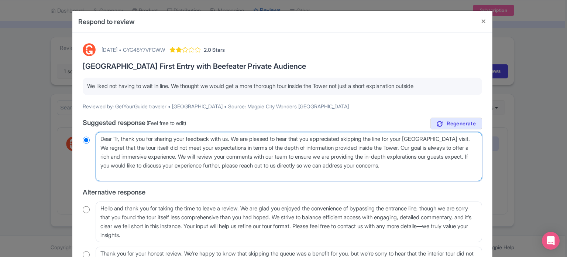
type textarea "Dear T, thank you for sharing your feedback with us. We are pleased to hear tha…"
radio input "true"
type textarea "Dear , thank you for sharing your feedback with us. We are pleased to hear that…"
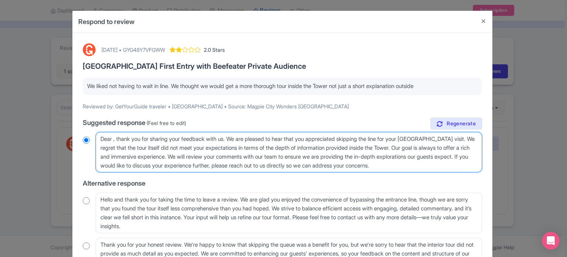
radio input "true"
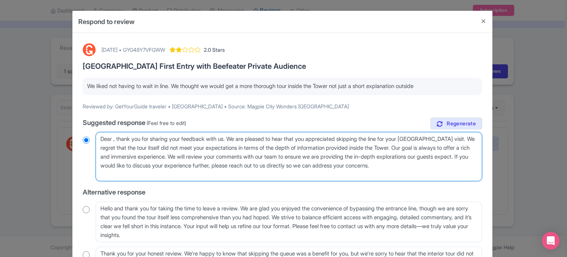
type textarea "Dear g, thank you for sharing your feedback with us. We are pleased to hear tha…"
radio input "true"
type textarea "Dear gu, thank you for sharing your feedback with us. We are pleased to hear th…"
radio input "true"
type textarea "Dear gue, thank you for sharing your feedback with us. We are pleased to hear t…"
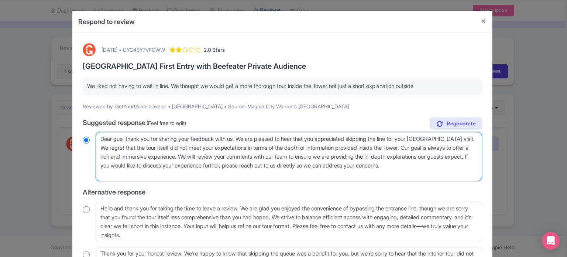
radio input "true"
type textarea "Dear gues, thank you for sharing your feedback with us. We are pleased to hear …"
radio input "true"
type textarea "Dear guest, thank you for sharing your feedback with us. We are pleased to hear…"
radio input "true"
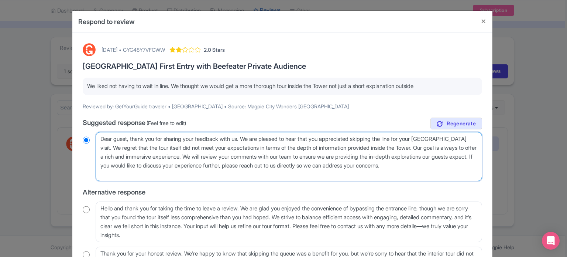
drag, startPoint x: 183, startPoint y: 165, endPoint x: 188, endPoint y: 175, distance: 11.6
click at [188, 175] on textarea "Dear Traveler, Thank you for sharing your feedback with us. We are pleased to h…" at bounding box center [289, 157] width 387 height 50
type textarea "Dear guest, thank you for sharing your feedback with us. We are pleased to hear…"
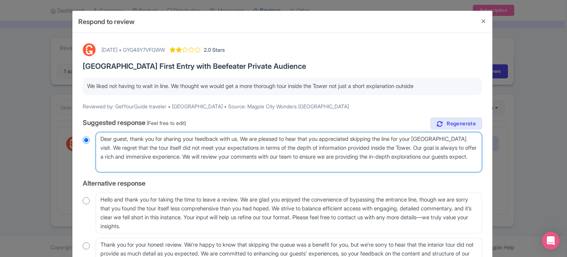
radio input "true"
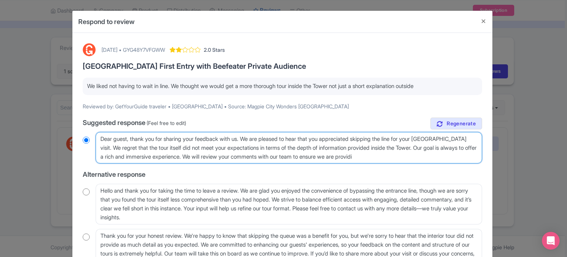
type textarea "Dear guest, thank you for sharing your feedback with us. We are pleased to hear…"
radio input "true"
type textarea "Dear guest, thank you for sharing your feedback with us. We are pleased to hear…"
radio input "true"
type textarea "Dear guest, thank you for sharing your feedback with us. We are pleased to hear…"
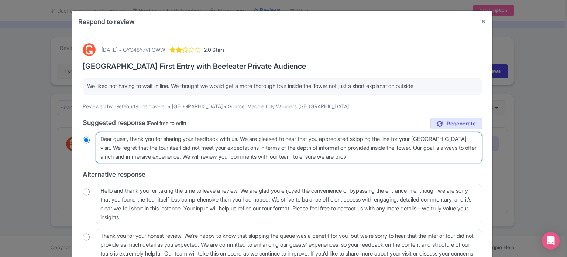
radio input "true"
type textarea "Dear guest, thank you for sharing your feedback with us. We are pleased to hear…"
radio input "true"
type textarea "Dear guest, thank you for sharing your feedback with us. We are pleased to hear…"
radio input "true"
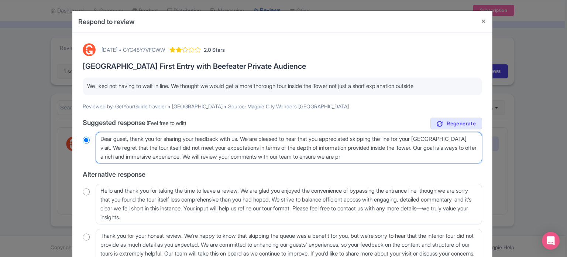
type textarea "Dear guest, thank you for sharing your feedback with us. We are pleased to hear…"
radio input "true"
type textarea "Dear guest, thank you for sharing your feedback with us. We are pleased to hear…"
radio input "true"
type textarea "Dear guest, thank you for sharing your feedback with us. We are pleased to hear…"
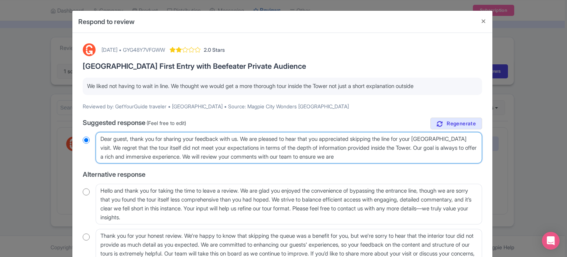
radio input "true"
type textarea "Dear guest, thank you for sharing your feedback with us. We are pleased to hear…"
radio input "true"
type textarea "Dear guest, thank you for sharing your feedback with us. We are pleased to hear…"
radio input "true"
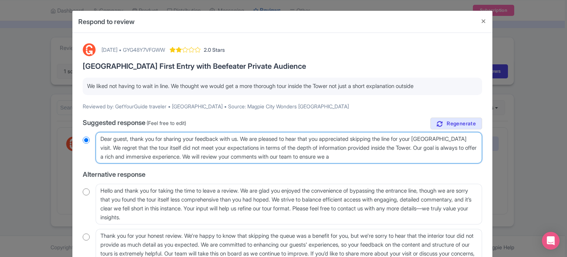
type textarea "Dear guest, thank you for sharing your feedback with us. We are pleased to hear…"
radio input "true"
type textarea "Dear guest, thank you for sharing your feedback with us. We are pleased to hear…"
radio input "true"
type textarea "Dear guest, thank you for sharing your feedback with us. We are pleased to hear…"
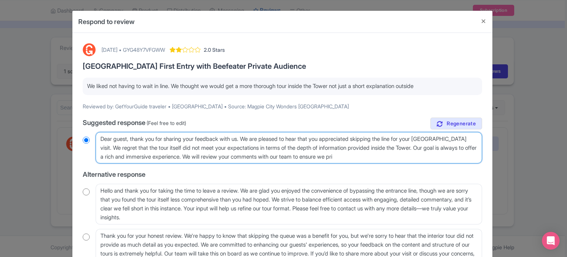
radio input "true"
type textarea "Dear guest, thank you for sharing your feedback with us. We are pleased to hear…"
radio input "true"
type textarea "Dear guest, thank you for sharing your feedback with us. We are pleased to hear…"
radio input "true"
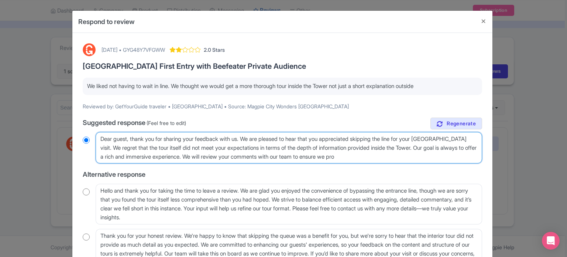
type textarea "Dear guest, thank you for sharing your feedback with us. We are pleased to hear…"
radio input "true"
type textarea "Dear guest, thank you for sharing your feedback with us. We are pleased to hear…"
radio input "true"
type textarea "Dear guest, thank you for sharing your feedback with us. We are pleased to hear…"
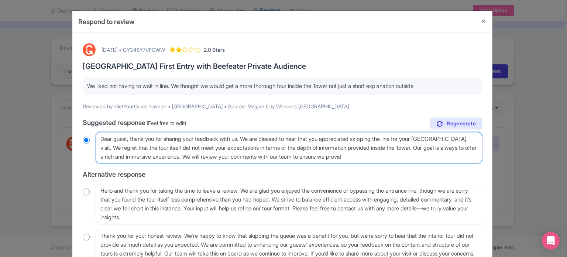
radio input "true"
type textarea "Dear guest, thank you for sharing your feedback with us. We are pleased to hear…"
radio input "true"
type textarea "Dear guest, thank you for sharing your feedback with us. We are pleased to hear…"
radio input "true"
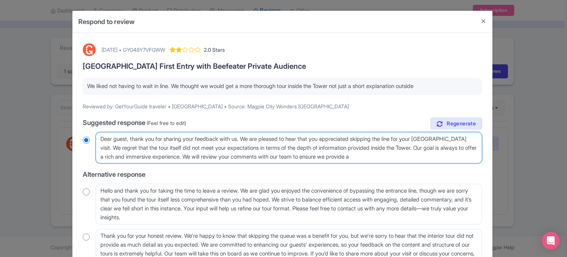
type textarea "Dear guest, thank you for sharing your feedback with us. We are pleased to hear…"
radio input "true"
type textarea "Dear guest, thank you for sharing your feedback with us. We are pleased to hear…"
radio input "true"
type textarea "Dear guest, thank you for sharing your feedback with us. We are pleased to hear…"
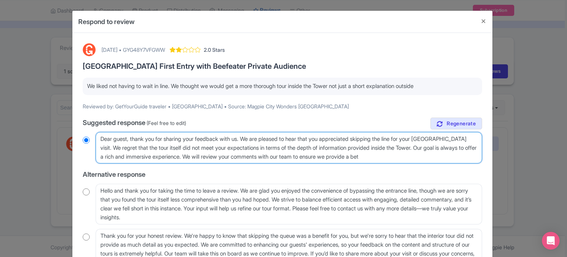
radio input "true"
type textarea "Dear guest, thank you for sharing your feedback with us. We are pleased to hear…"
radio input "true"
type textarea "Dear guest, thank you for sharing your feedback with us. We are pleased to hear…"
radio input "true"
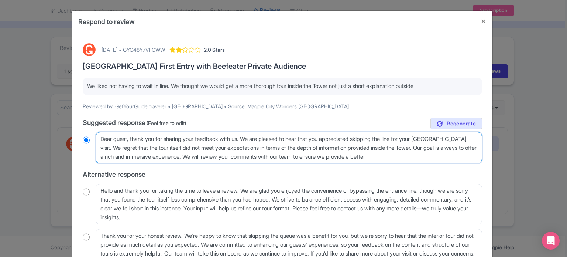
type textarea "Dear guest, thank you for sharing your feedback with us. We are pleased to hear…"
radio input "true"
type textarea "Dear guest, thank you for sharing your feedback with us. We are pleased to hear…"
radio input "true"
type textarea "Dear guest, thank you for sharing your feedback with us. We are pleased to hear…"
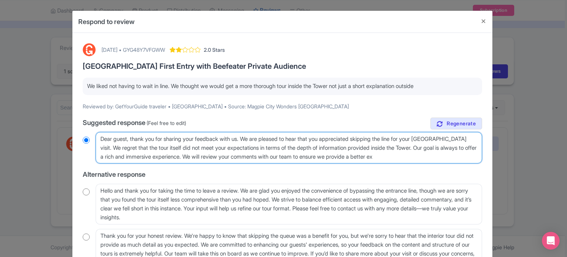
radio input "true"
type textarea "Dear guest, thank you for sharing your feedback with us. We are pleased to hear…"
radio input "true"
type textarea "Dear guest, thank you for sharing your feedback with us. We are pleased to hear…"
radio input "true"
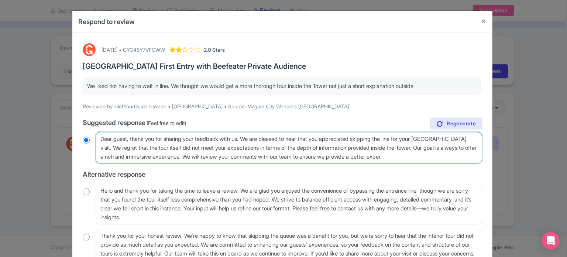
type textarea "Dear guest, thank you for sharing your feedback with us. We are pleased to hear…"
radio input "true"
type textarea "Dear guest, thank you for sharing your feedback with us. We are pleased to hear…"
radio input "true"
type textarea "Dear guest, thank you for sharing your feedback with us. We are pleased to hear…"
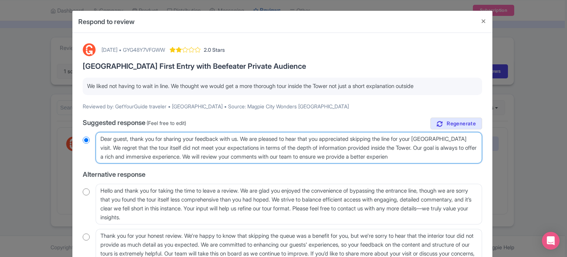
radio input "true"
type textarea "Dear guest, thank you for sharing your feedback with us. We are pleased to hear…"
radio input "true"
type textarea "Dear guest, thank you for sharing your feedback with us. We are pleased to hear…"
radio input "true"
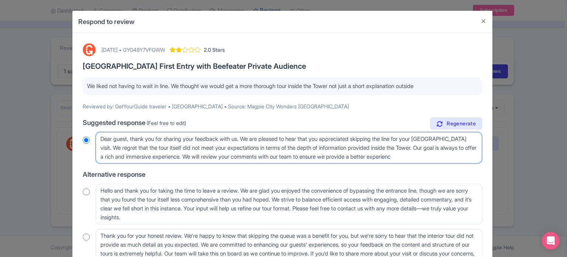
type textarea "Dear guest, thank you for sharing your feedback with us. We are pleased to hear…"
radio input "true"
type textarea "Dear guest, thank you for sharing your feedback with us. We are pleased to hear…"
radio input "true"
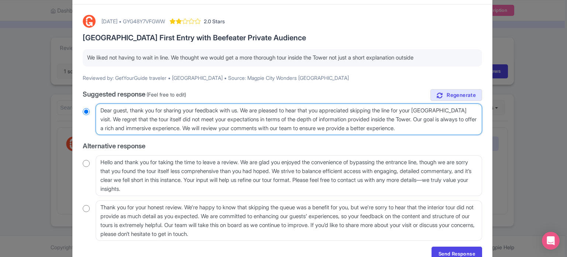
scroll to position [65, 0]
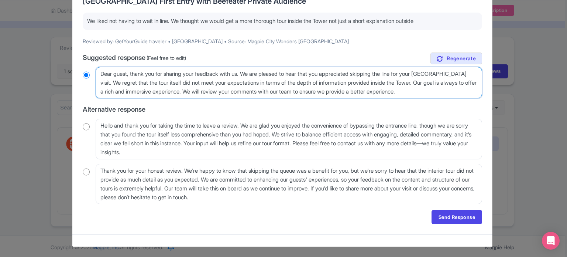
type textarea "Dear guest, thank you for sharing your feedback with us. We are pleased to hear…"
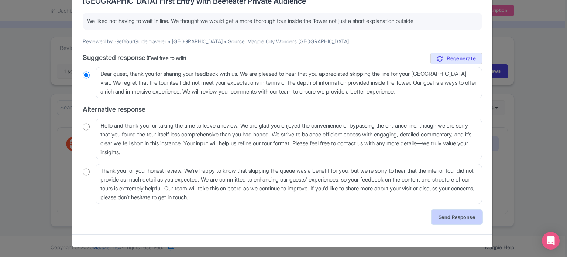
click at [461, 217] on link "Send Response" at bounding box center [457, 217] width 51 height 14
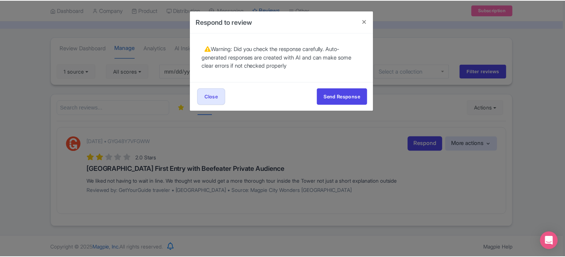
scroll to position [0, 0]
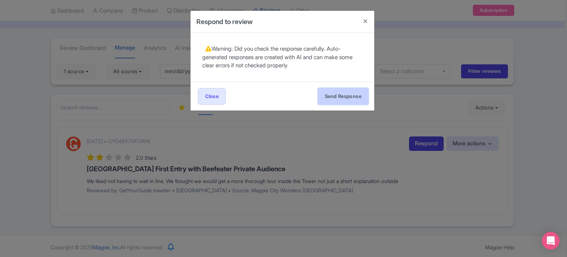
click at [335, 97] on button "Send Response" at bounding box center [343, 96] width 51 height 17
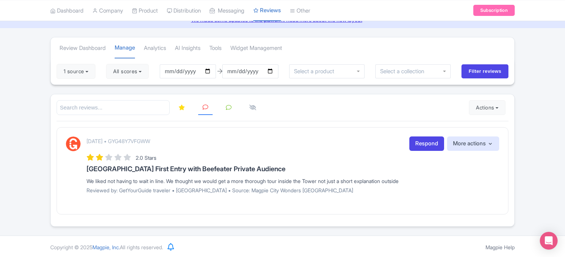
click at [0, 227] on div "L Lilian Guevara City Wonders Profile Users Settings Sign out Dashboard Company…" at bounding box center [282, 101] width 565 height 269
